Goal: Task Accomplishment & Management: Manage account settings

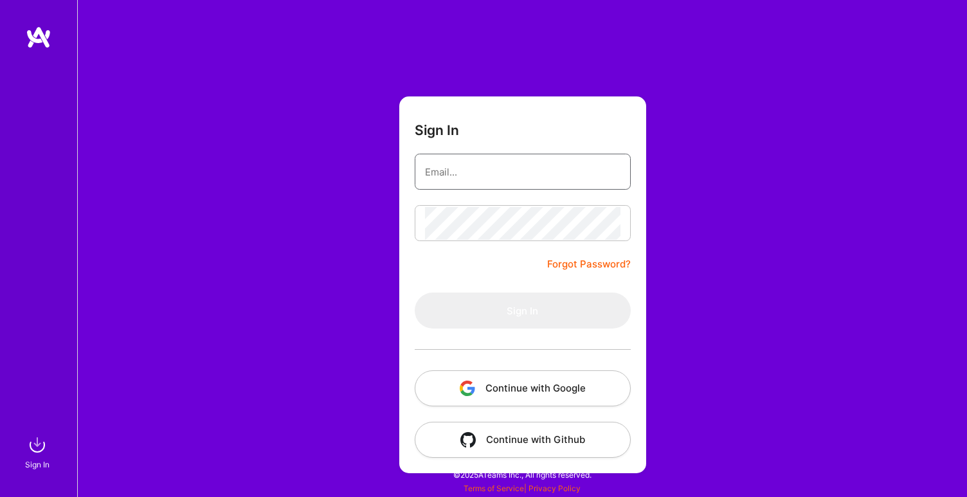
type input "[EMAIL_ADDRESS][DOMAIN_NAME]"
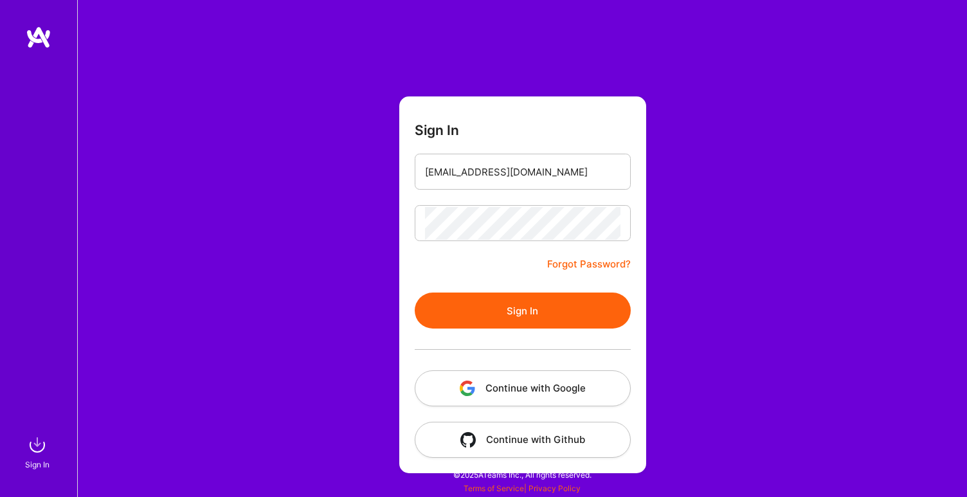
click at [509, 307] on button "Sign In" at bounding box center [523, 311] width 216 height 36
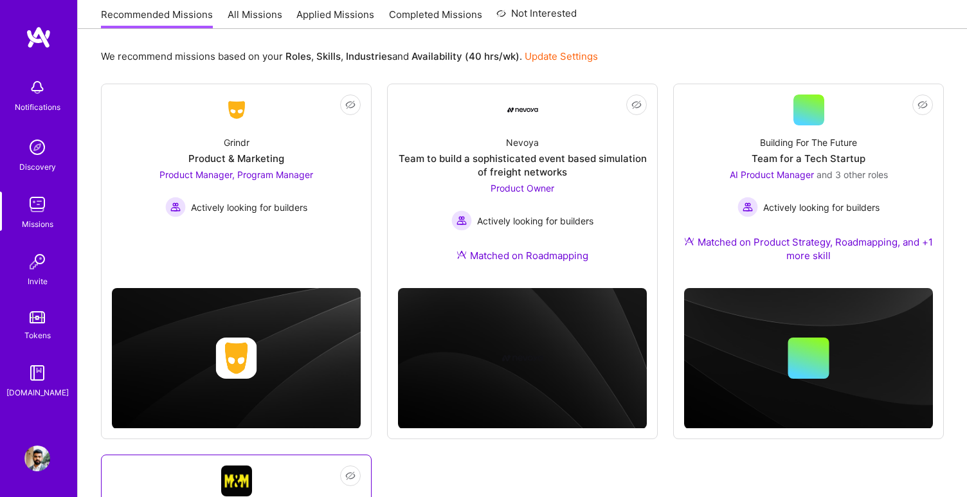
scroll to position [61, 0]
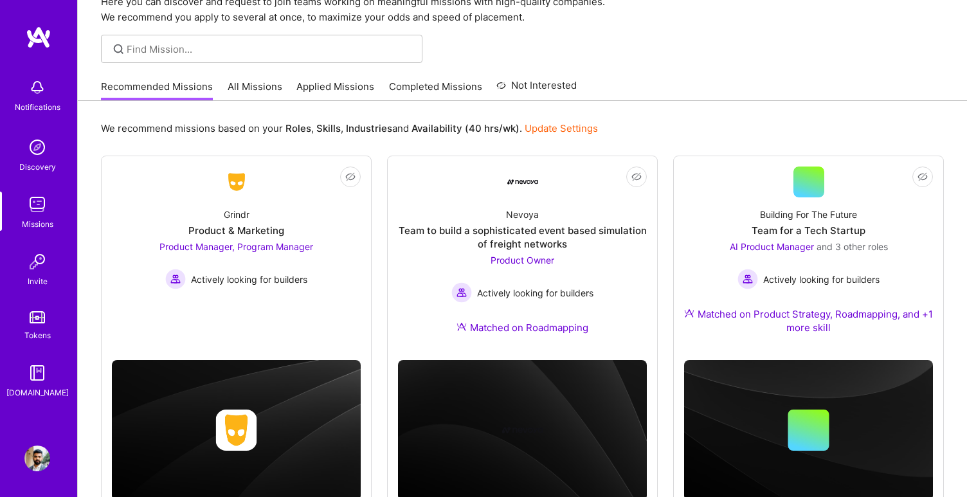
click at [262, 92] on link "All Missions" at bounding box center [255, 90] width 55 height 21
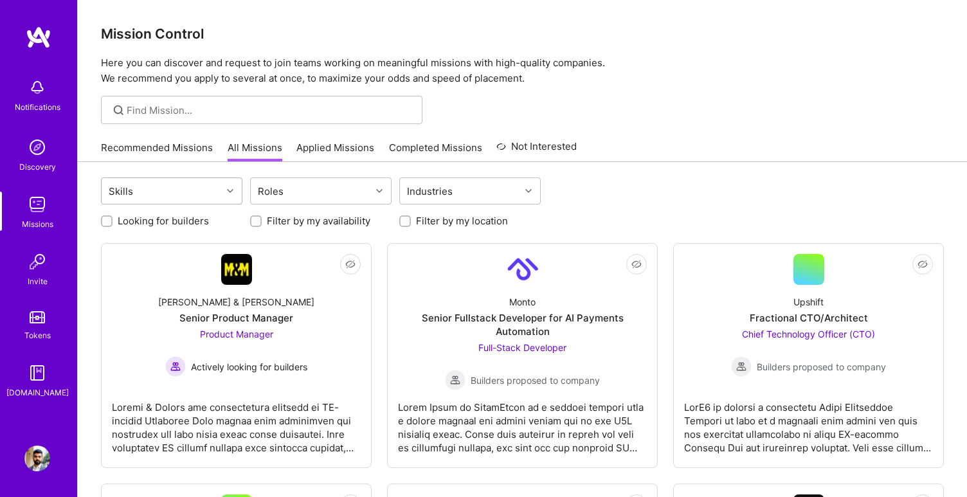
click at [217, 200] on div "Skills" at bounding box center [162, 191] width 120 height 26
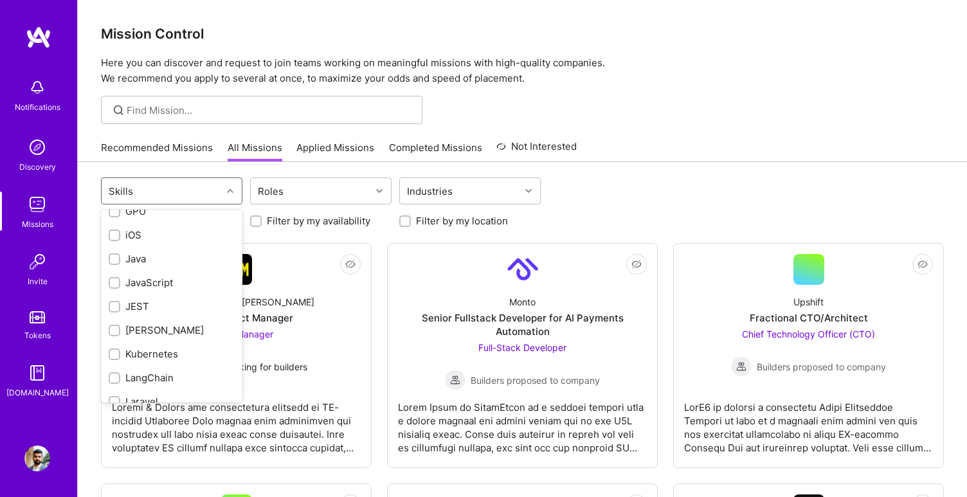
scroll to position [671, 0]
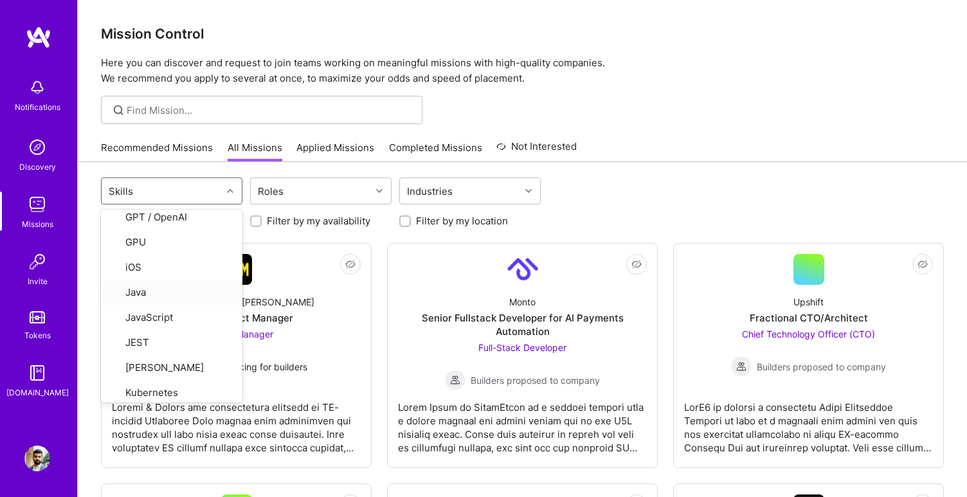
click at [165, 145] on link "Recommended Missions" at bounding box center [157, 151] width 112 height 21
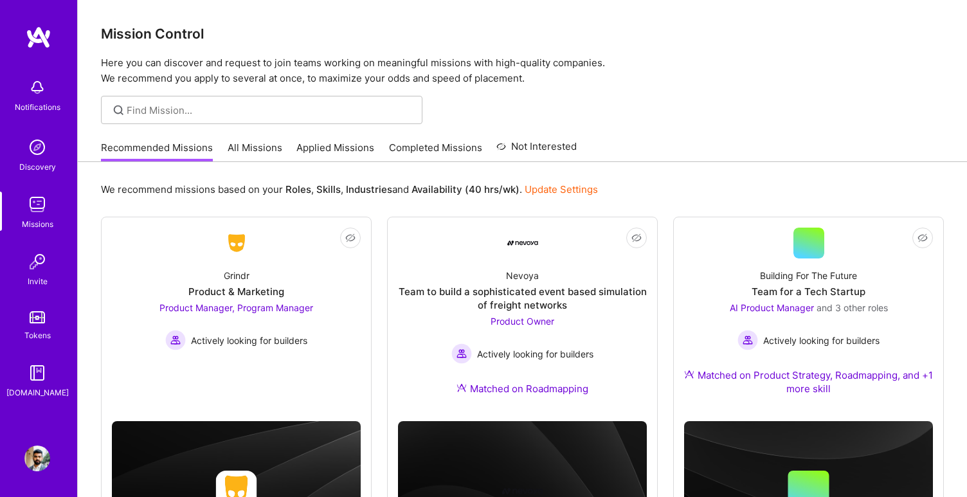
click at [251, 147] on link "All Missions" at bounding box center [255, 151] width 55 height 21
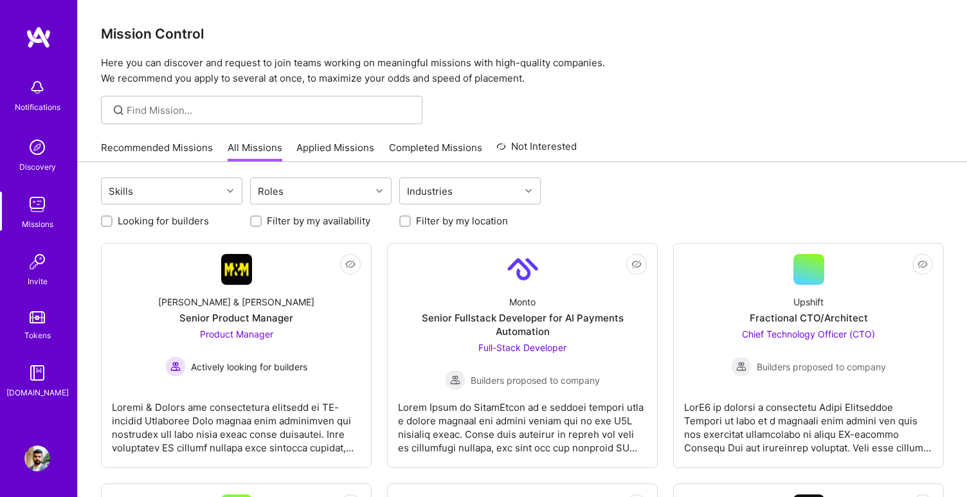
click at [242, 148] on link "All Missions" at bounding box center [255, 151] width 55 height 21
click at [211, 187] on div "Skills" at bounding box center [162, 191] width 120 height 26
type input "clou"
click at [199, 228] on div "Google Cloud / GCP" at bounding box center [172, 224] width 126 height 14
checkbox input "true"
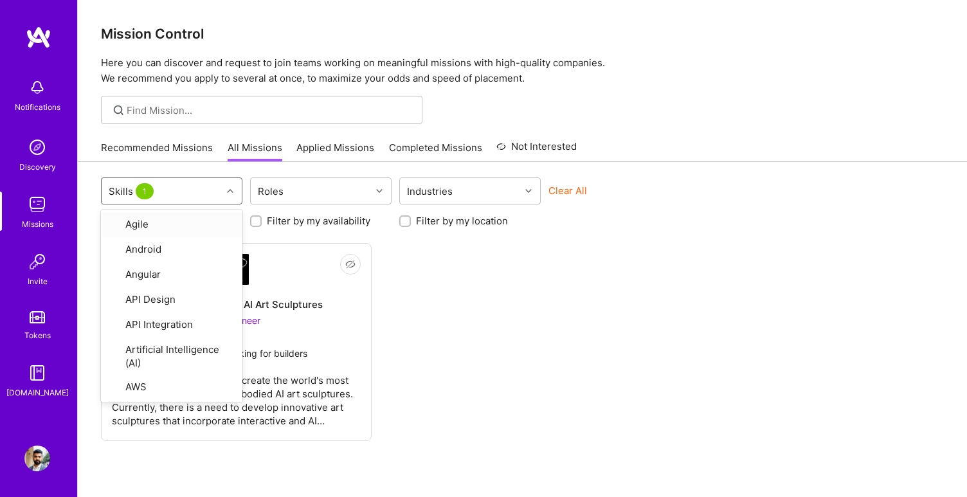
click at [387, 243] on div "Not Interested Building Interactive AI Art Sculptures AI Engineer Actively look…" at bounding box center [522, 342] width 843 height 198
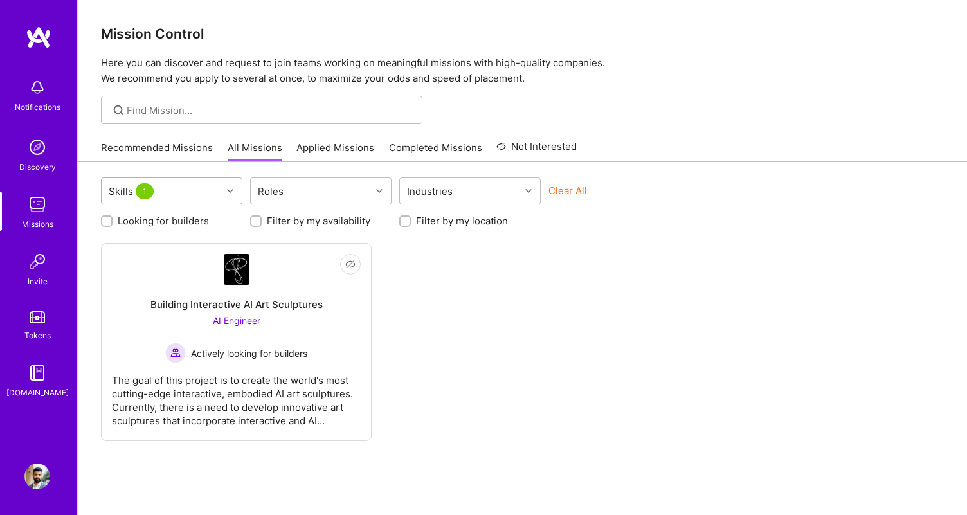
click at [177, 188] on div "Skills 1" at bounding box center [162, 191] width 120 height 26
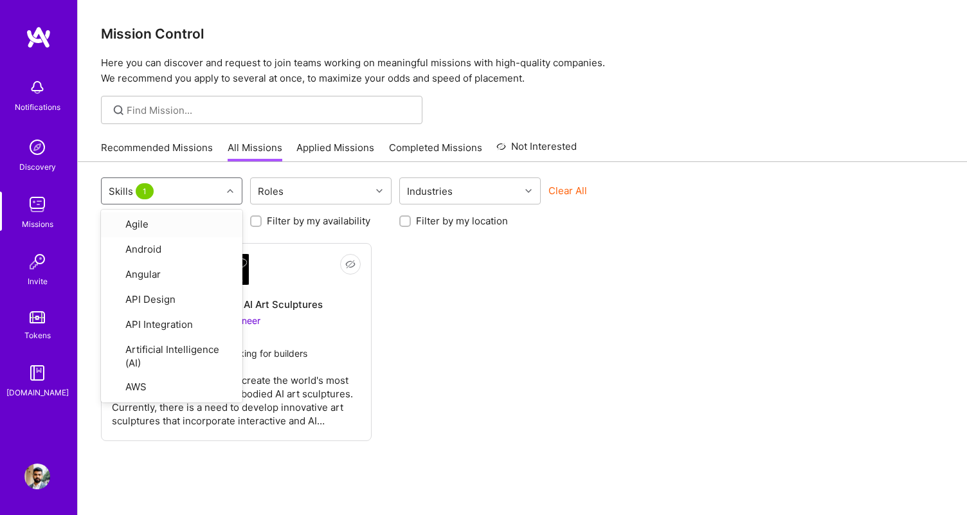
click at [202, 192] on div "Skills 1" at bounding box center [162, 191] width 120 height 26
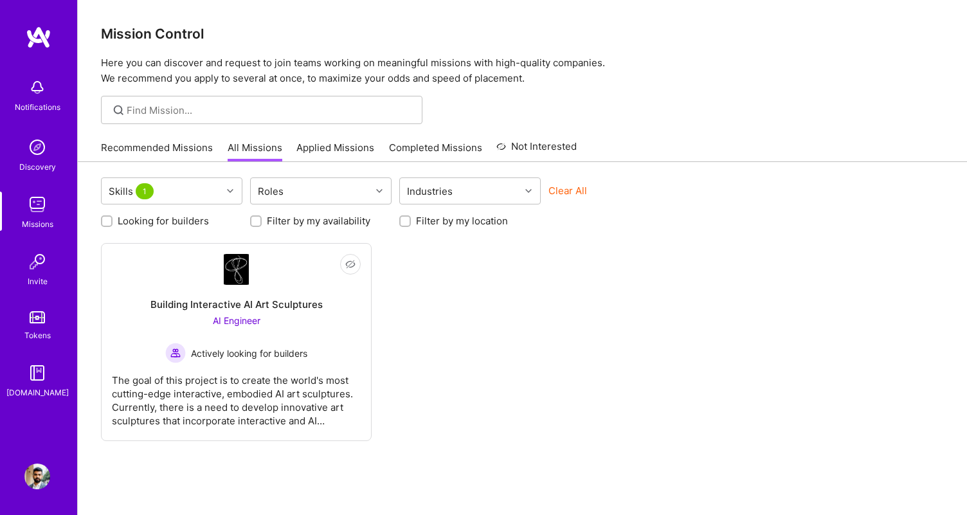
click at [181, 164] on div "Skills 1 Roles Industries Clear All Looking for builders Filter by my availabil…" at bounding box center [522, 368] width 889 height 412
click at [194, 139] on div "Recommended Missions All Missions Applied Missions Completed Missions Not Inter…" at bounding box center [339, 148] width 476 height 28
click at [188, 142] on link "Recommended Missions" at bounding box center [157, 151] width 112 height 21
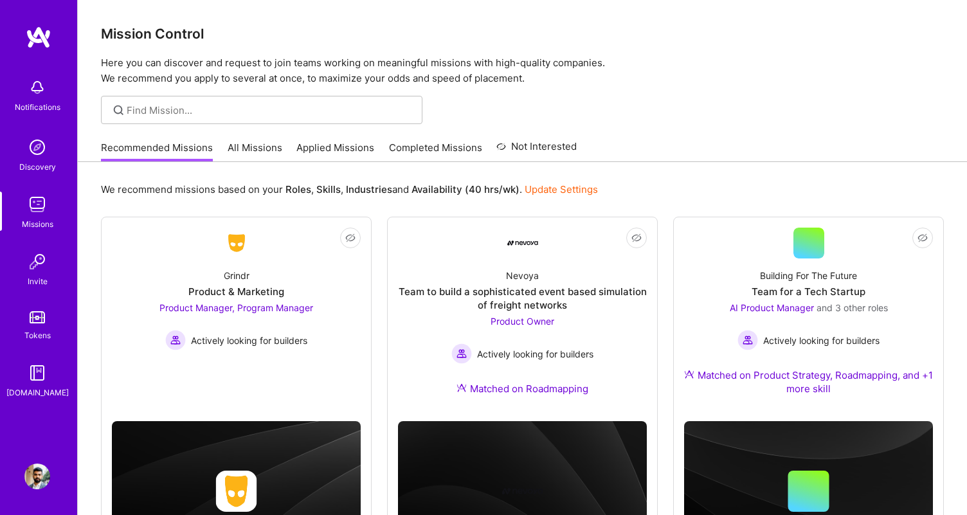
drag, startPoint x: 301, startPoint y: 150, endPoint x: 289, endPoint y: 150, distance: 11.6
click at [289, 150] on div "Recommended Missions All Missions Applied Missions Completed Missions Not Inter…" at bounding box center [339, 148] width 476 height 28
click at [269, 150] on link "All Missions" at bounding box center [255, 151] width 55 height 21
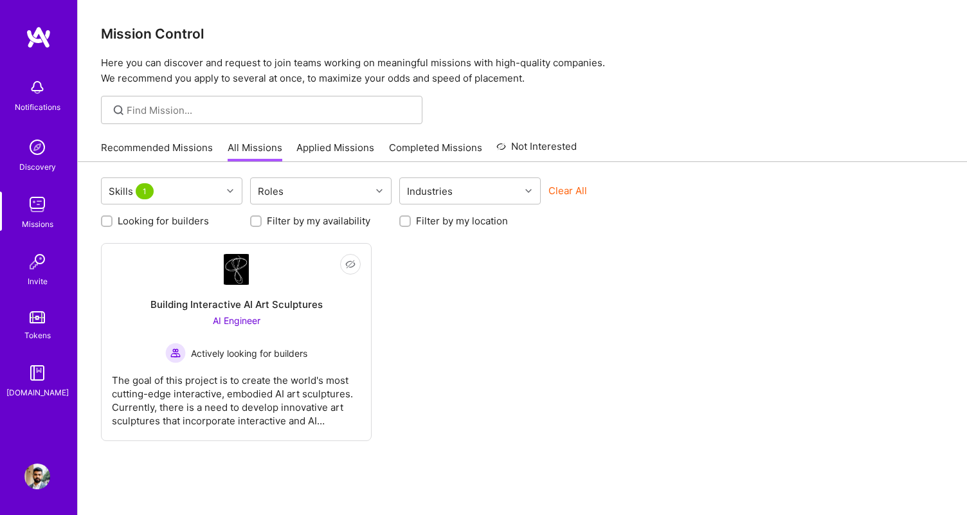
click at [384, 143] on div "Recommended Missions All Missions Applied Missions Completed Missions Not Inter…" at bounding box center [339, 148] width 476 height 28
click at [23, 482] on link "Profile" at bounding box center [37, 477] width 32 height 26
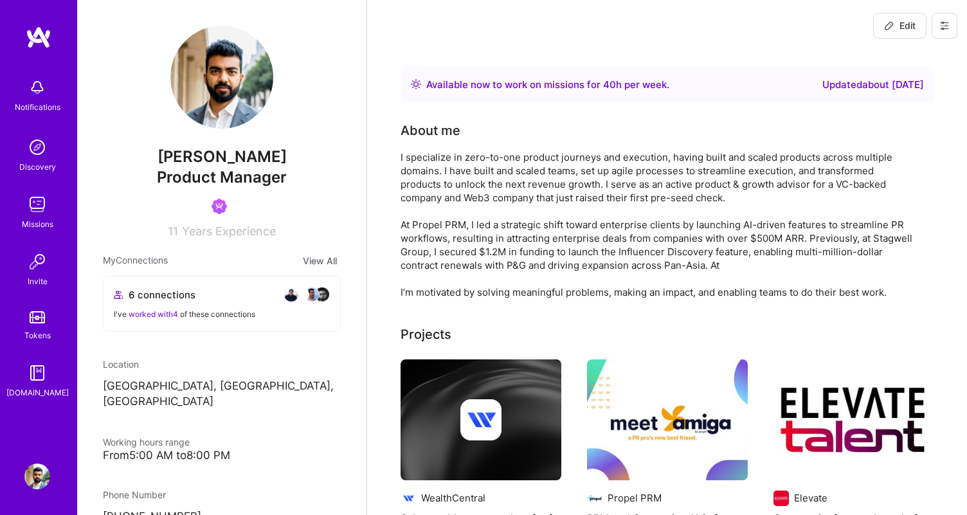
click at [36, 466] on img at bounding box center [37, 477] width 26 height 26
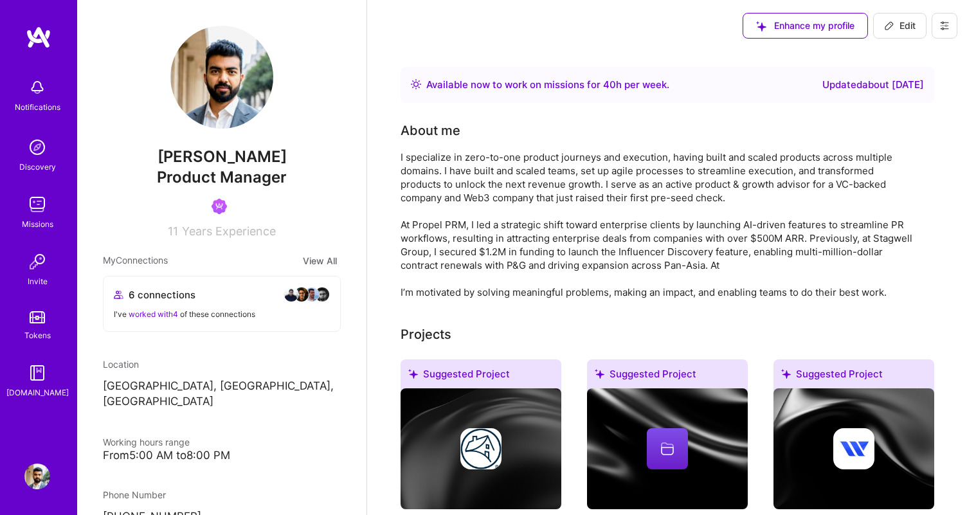
click at [41, 473] on img at bounding box center [37, 477] width 26 height 26
click at [28, 140] on img at bounding box center [37, 147] width 26 height 26
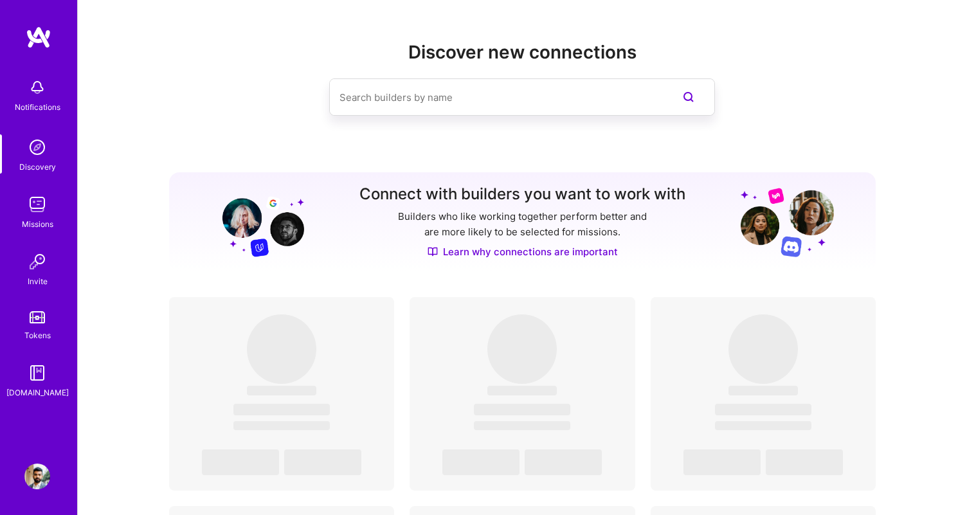
click at [40, 208] on img at bounding box center [37, 205] width 26 height 26
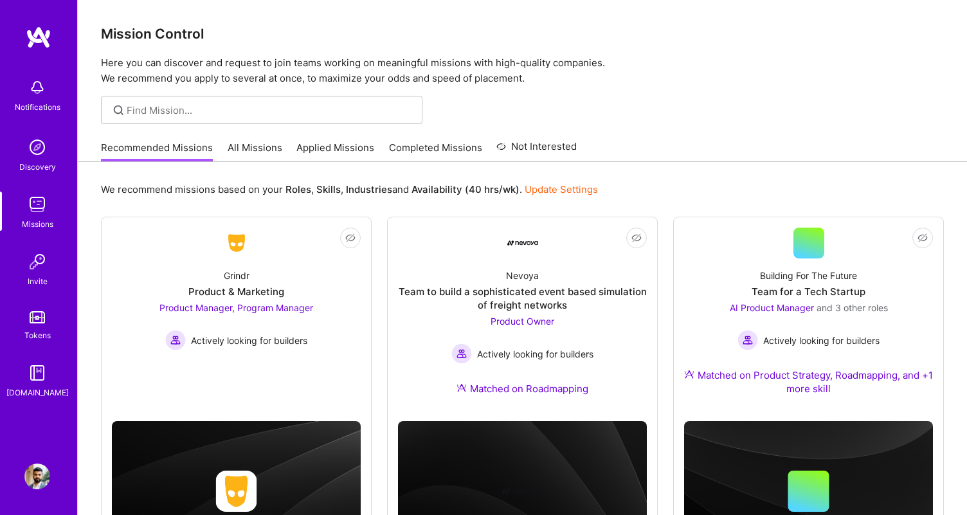
click at [243, 151] on link "All Missions" at bounding box center [255, 151] width 55 height 21
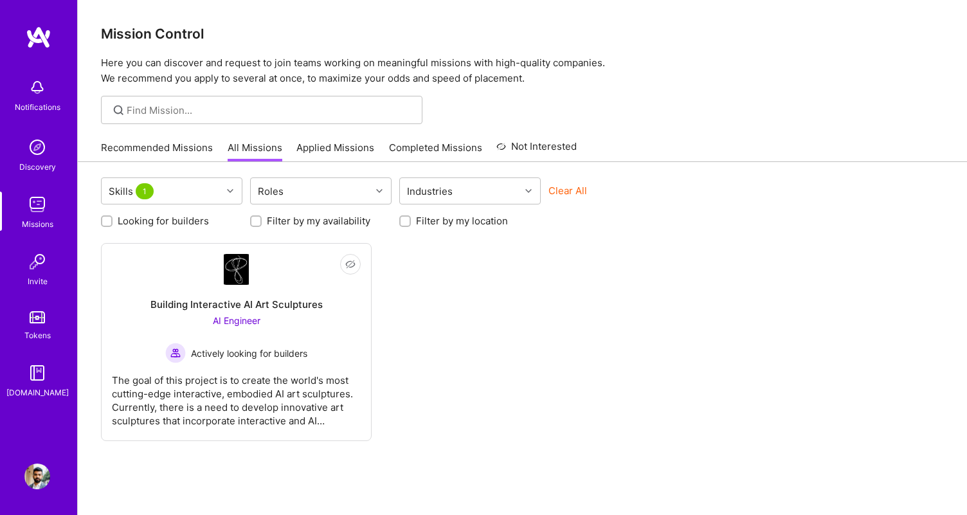
click at [21, 480] on link "Profile" at bounding box center [37, 477] width 32 height 26
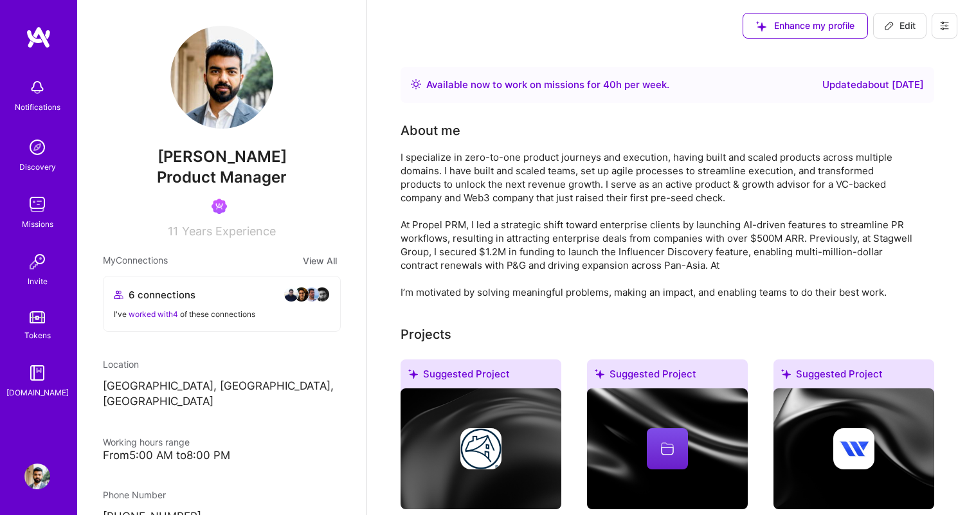
click at [21, 482] on div "Notifications Discovery Missions Invite Tokens [DOMAIN_NAME] Profile" at bounding box center [38, 257] width 77 height 515
click at [43, 479] on img at bounding box center [37, 477] width 26 height 26
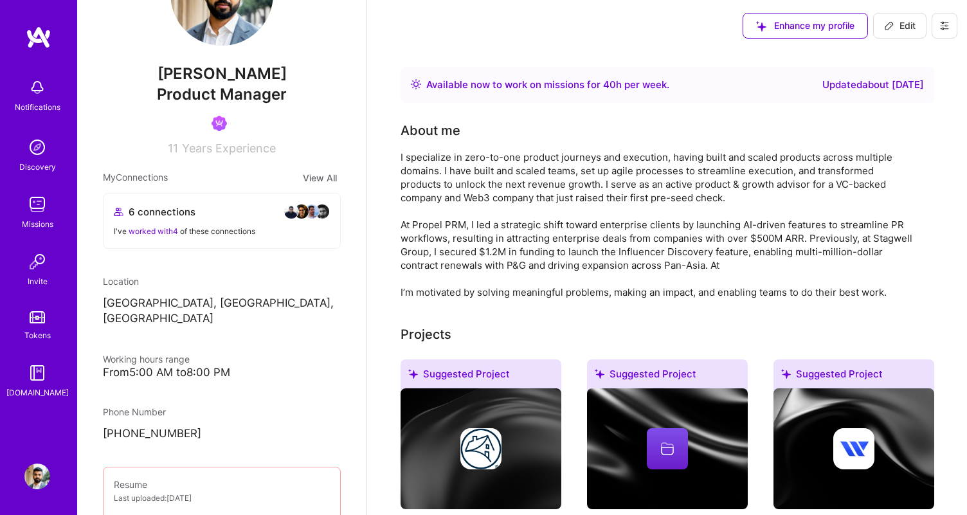
click at [939, 28] on icon at bounding box center [944, 26] width 10 height 10
click at [894, 118] on button "Log Out" at bounding box center [909, 120] width 96 height 33
